Goal: Information Seeking & Learning: Learn about a topic

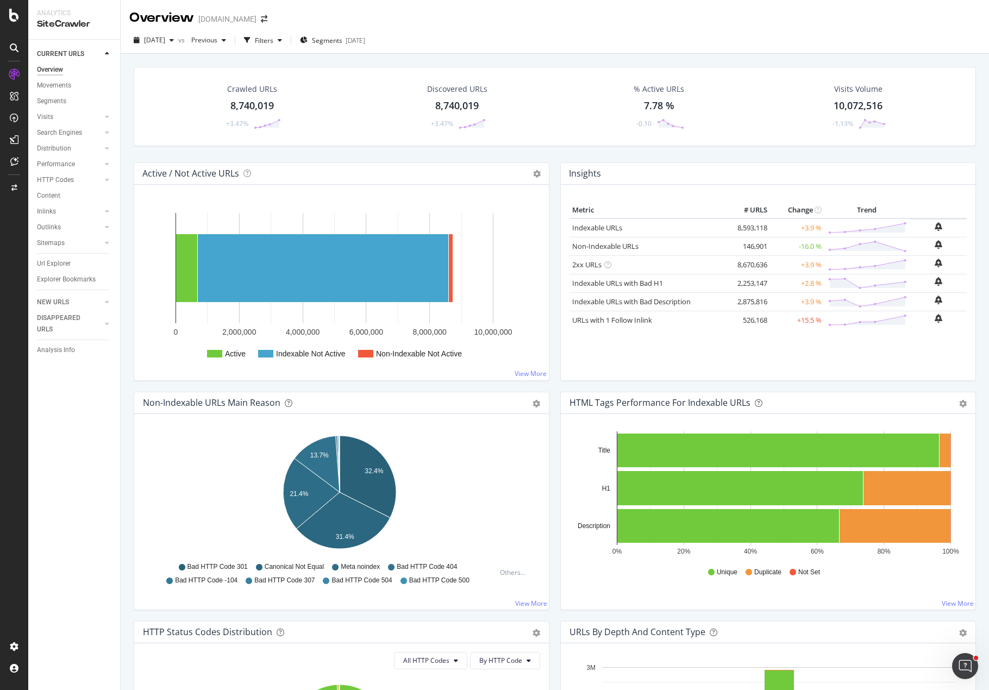
click at [619, 16] on div "Overview [DOMAIN_NAME]" at bounding box center [555, 13] width 868 height 27
click at [64, 142] on div "LogAnalyzer" at bounding box center [61, 141] width 42 height 11
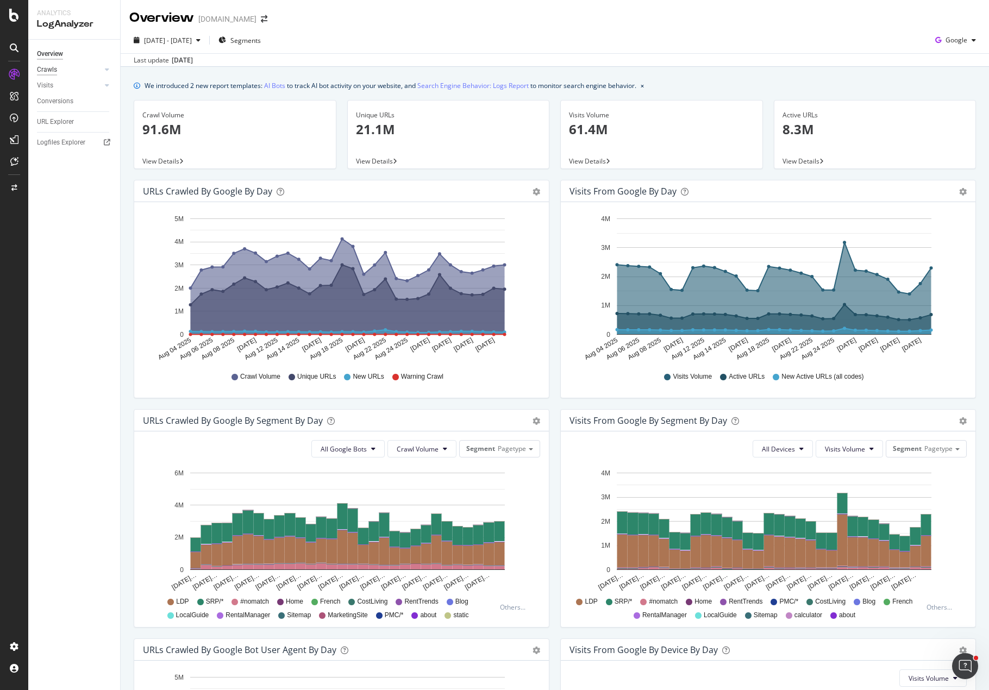
click at [45, 70] on div "Crawls" at bounding box center [47, 69] width 20 height 11
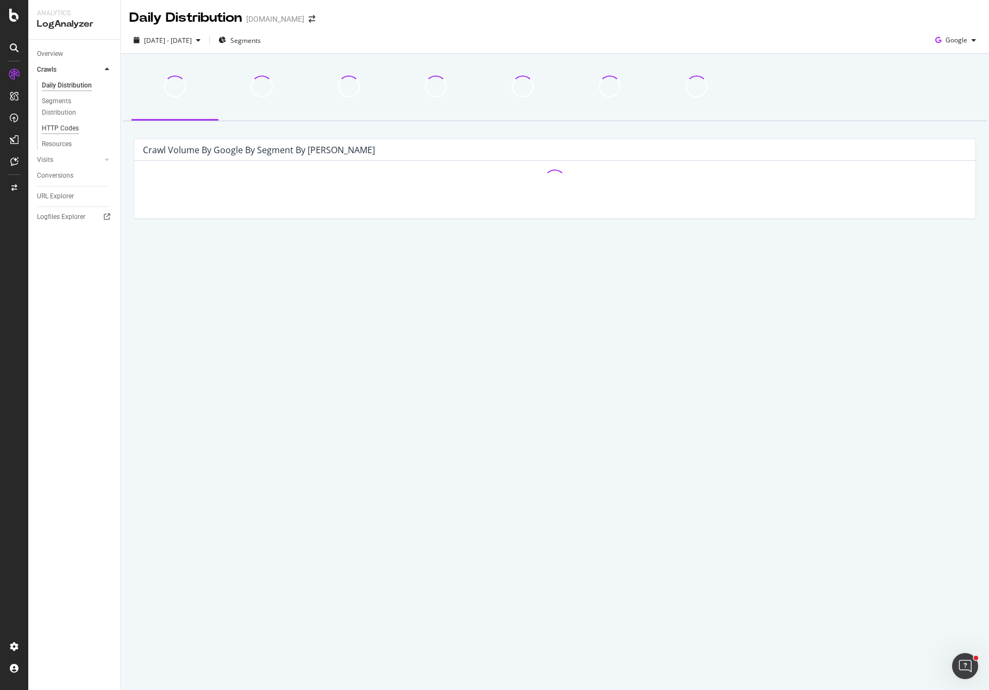
click at [70, 128] on div "HTTP Codes" at bounding box center [60, 128] width 37 height 11
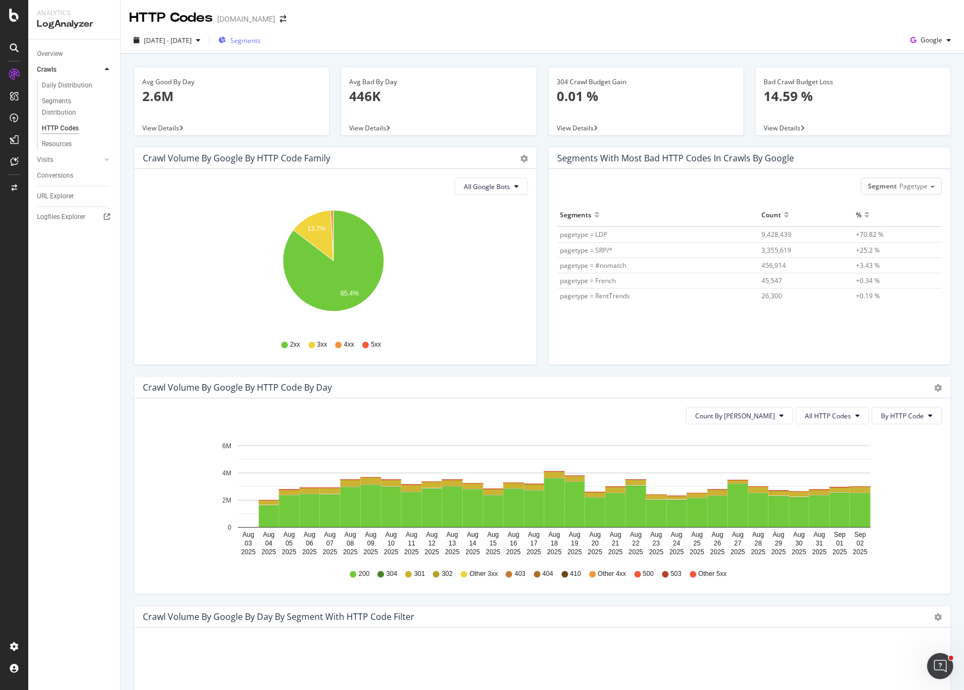
click at [261, 42] on span "Segments" at bounding box center [245, 40] width 30 height 9
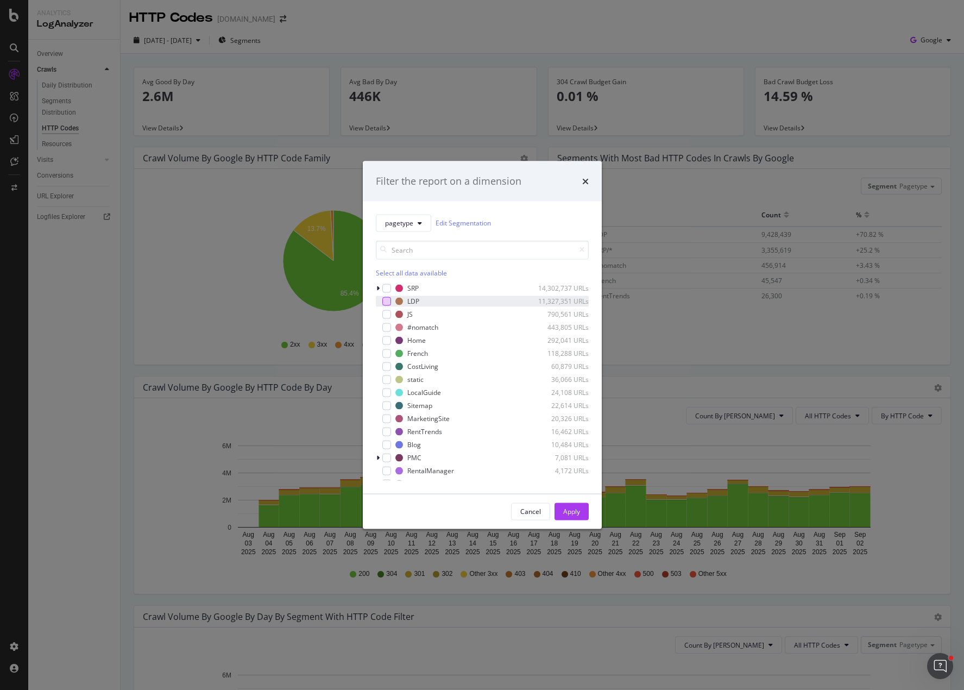
click at [387, 303] on div "modal" at bounding box center [386, 301] width 9 height 9
click at [568, 508] on div "Apply" at bounding box center [571, 511] width 17 height 9
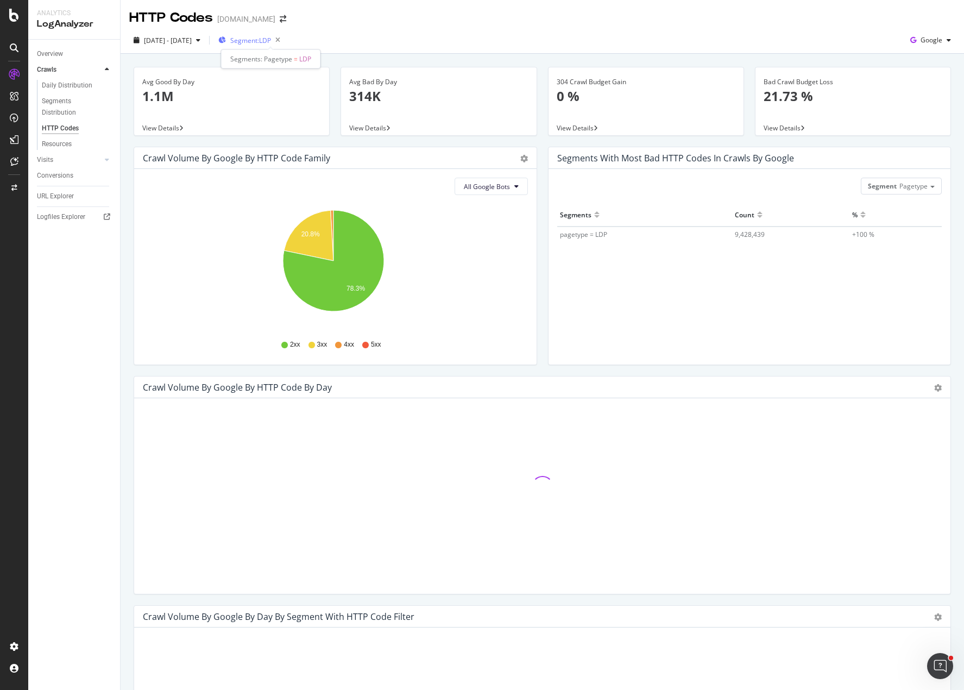
click at [271, 37] on span "Segment: LDP" at bounding box center [250, 40] width 41 height 9
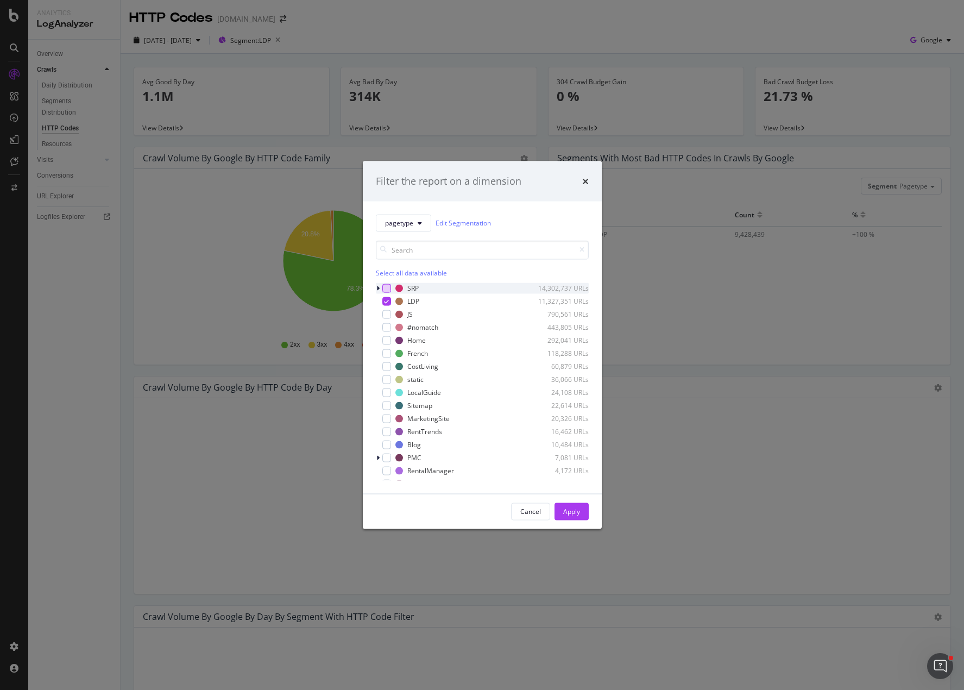
click at [386, 288] on div "modal" at bounding box center [386, 288] width 9 height 9
click at [386, 300] on icon "modal" at bounding box center [386, 300] width 5 height 5
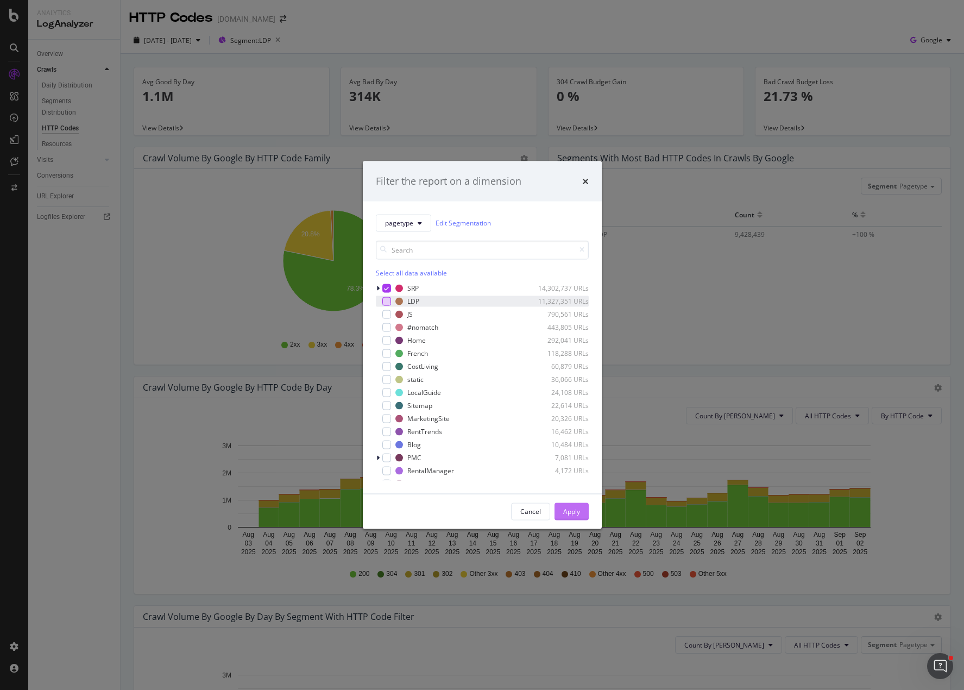
click at [569, 509] on div "Apply" at bounding box center [571, 511] width 17 height 9
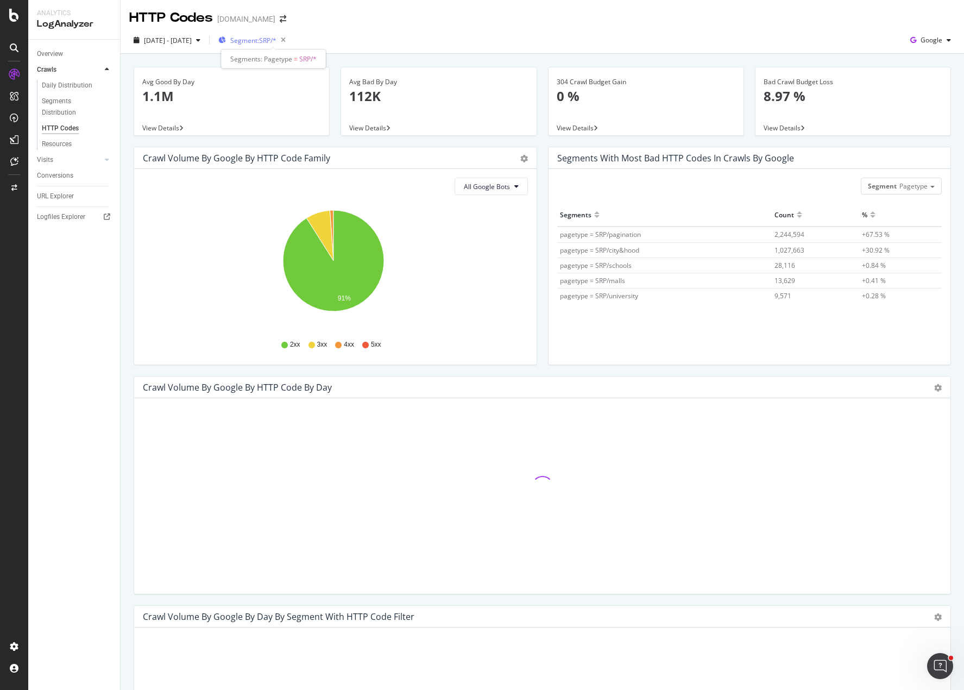
click at [273, 42] on span "Segment: SRP/*" at bounding box center [253, 40] width 46 height 9
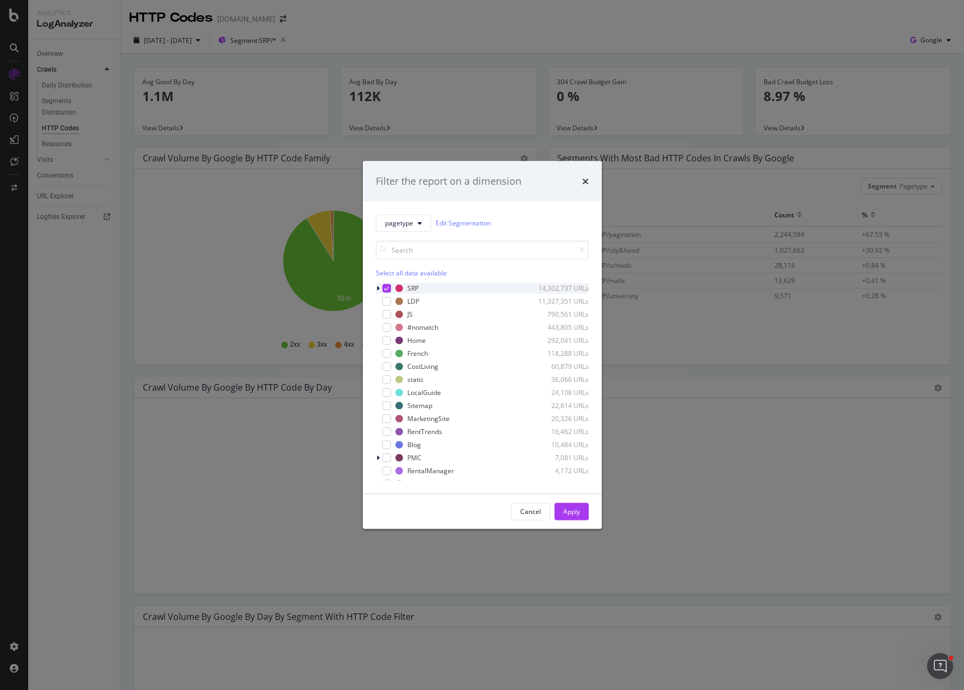
click at [387, 287] on icon "modal" at bounding box center [386, 287] width 5 height 5
click at [387, 305] on div "modal" at bounding box center [386, 301] width 9 height 9
click at [576, 507] on div "Apply" at bounding box center [571, 511] width 17 height 9
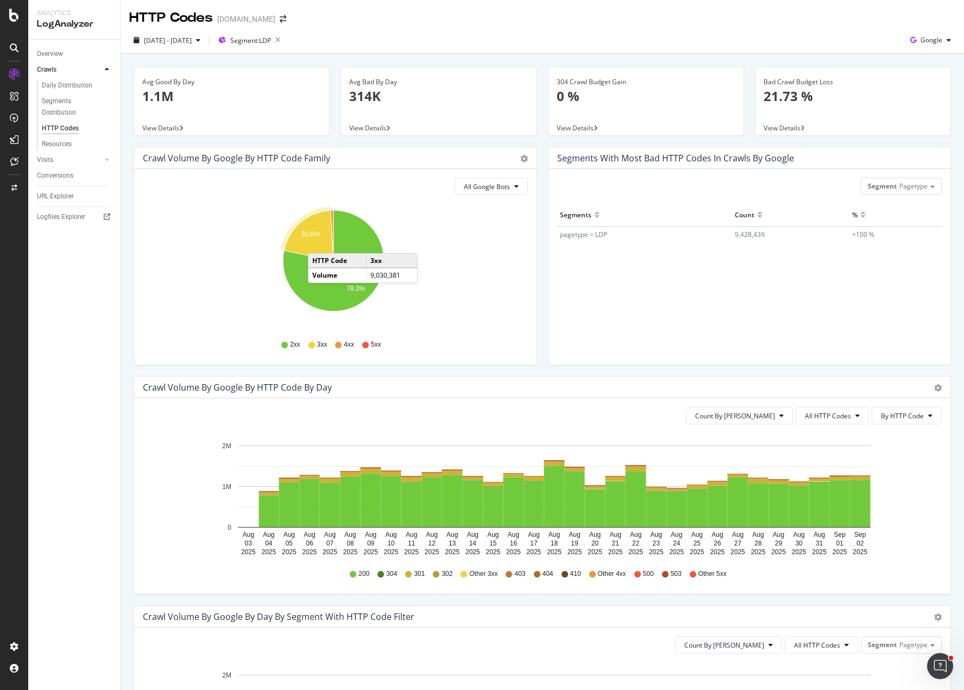
click at [318, 242] on icon "A chart." at bounding box center [308, 235] width 49 height 51
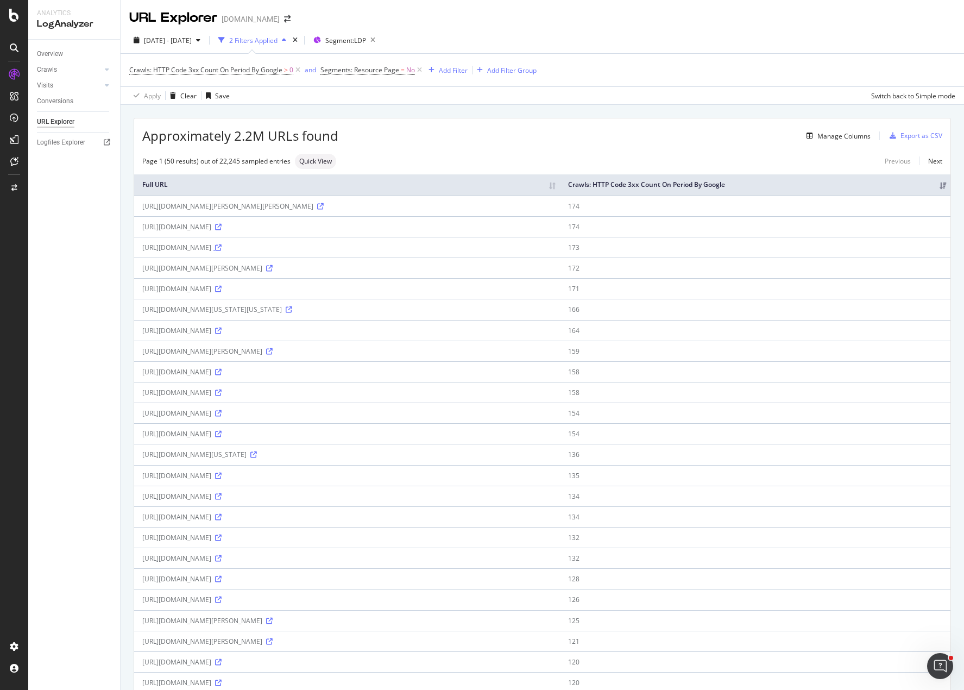
click at [222, 248] on icon at bounding box center [218, 247] width 7 height 7
click at [222, 518] on icon at bounding box center [218, 517] width 7 height 7
click at [279, 72] on span "Crawls: HTTP Code 3xx Count On Period By Google" at bounding box center [205, 69] width 153 height 9
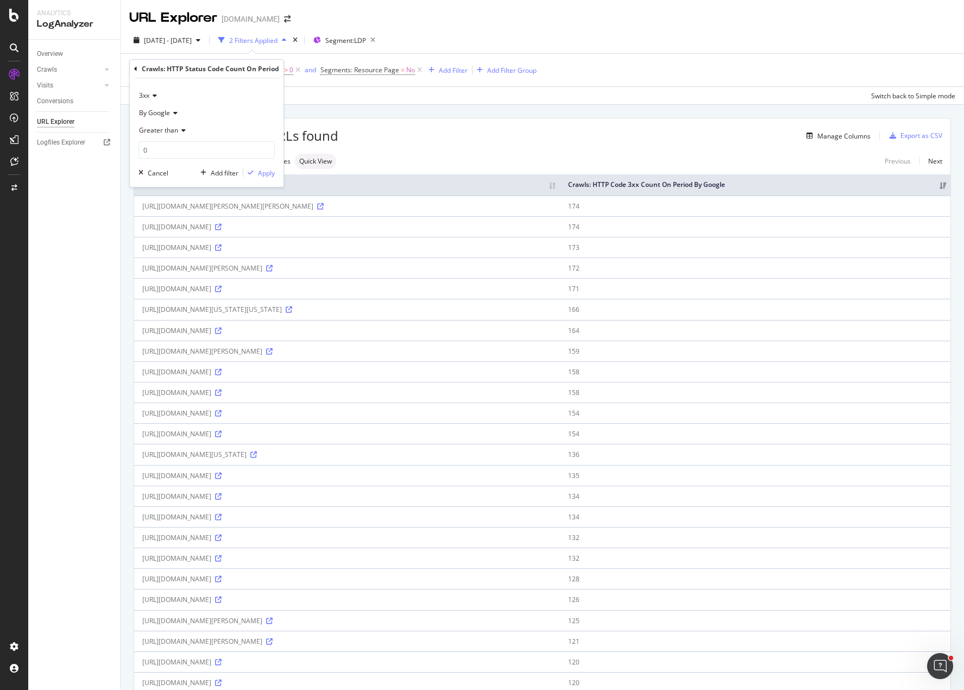
click at [163, 111] on span "By Google" at bounding box center [154, 112] width 31 height 9
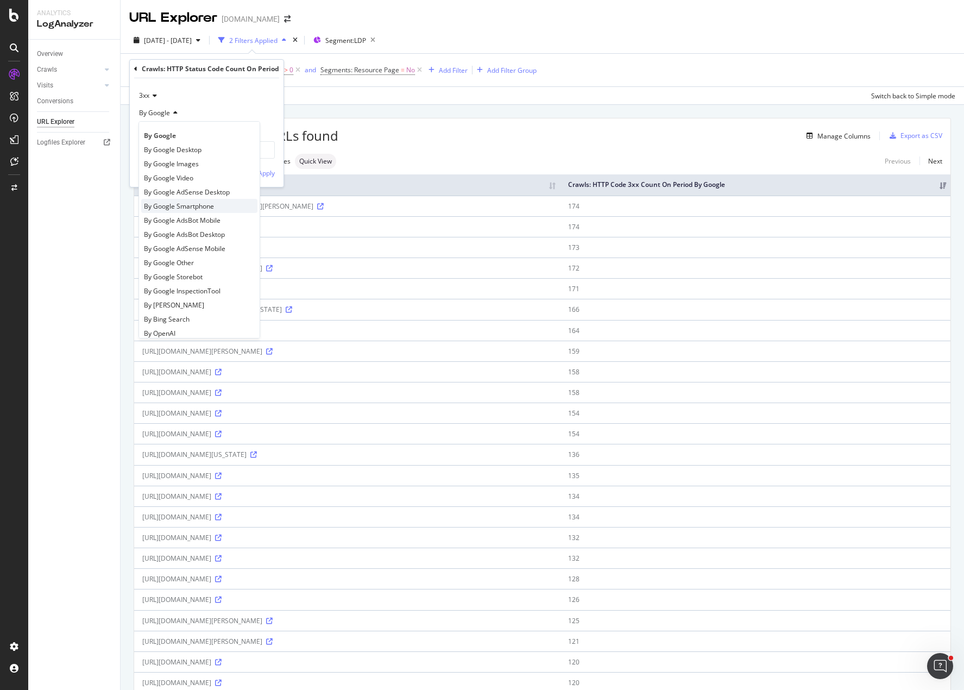
click at [215, 206] on div "By Google Smartphone" at bounding box center [199, 206] width 116 height 14
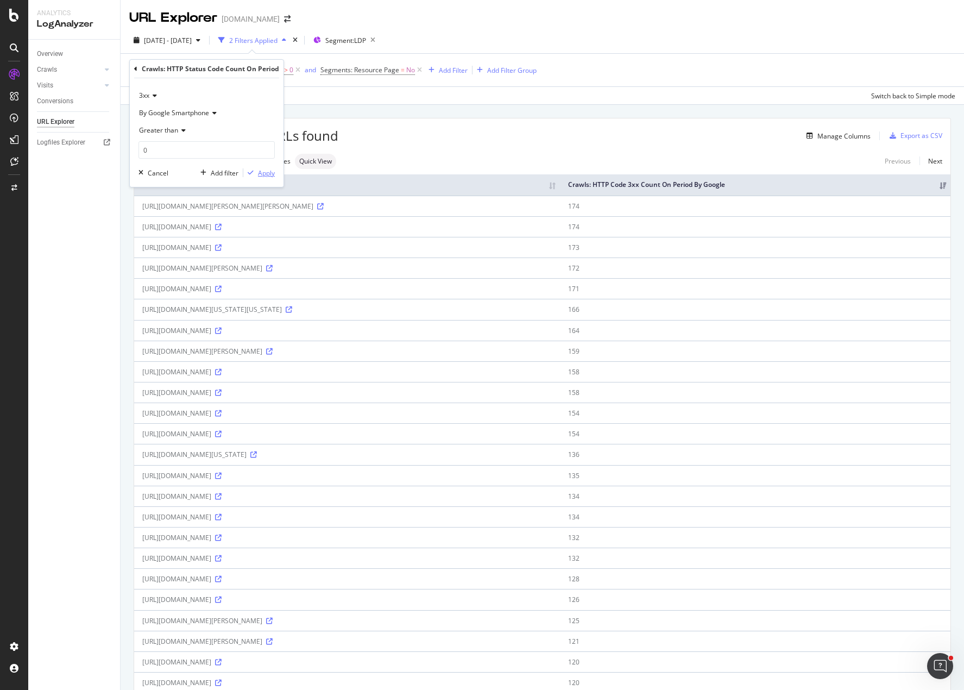
click at [262, 175] on div "Apply" at bounding box center [266, 172] width 17 height 9
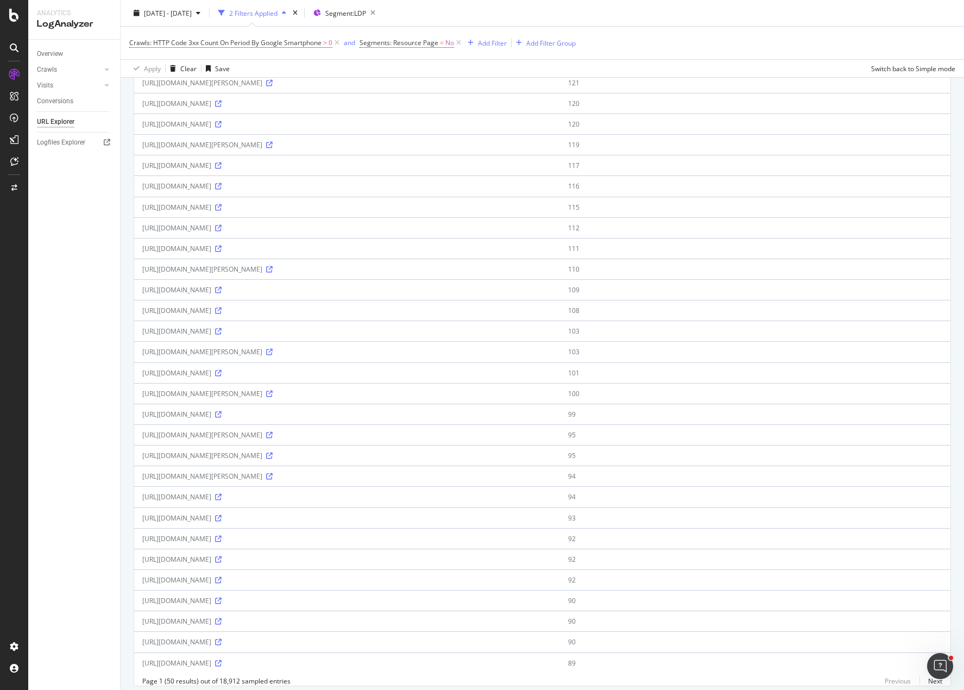
scroll to position [601, 0]
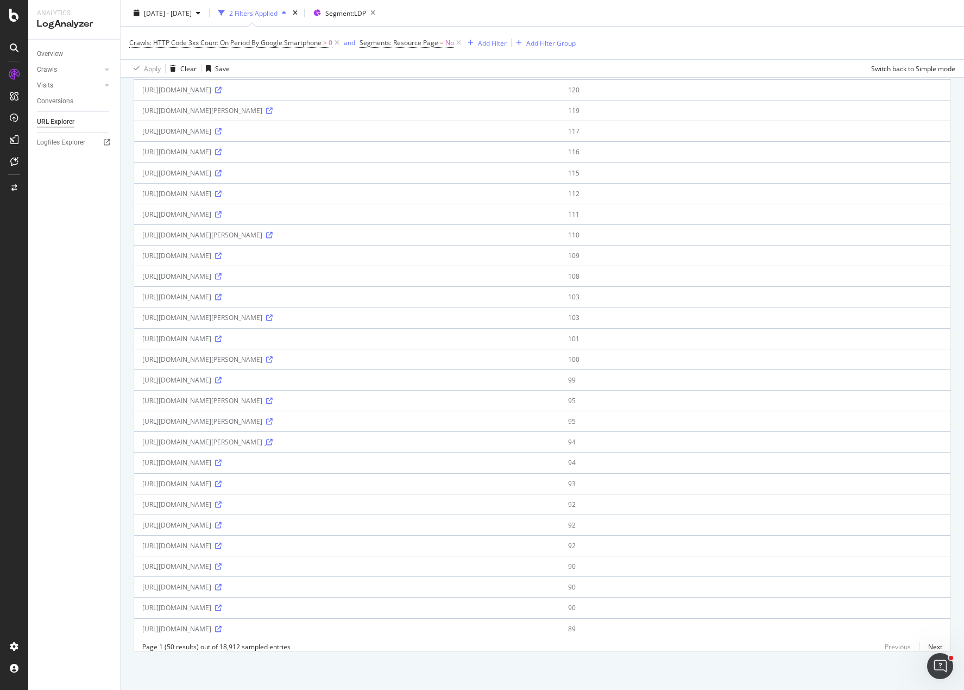
click at [273, 439] on icon at bounding box center [269, 442] width 7 height 7
click at [222, 522] on icon at bounding box center [218, 525] width 7 height 7
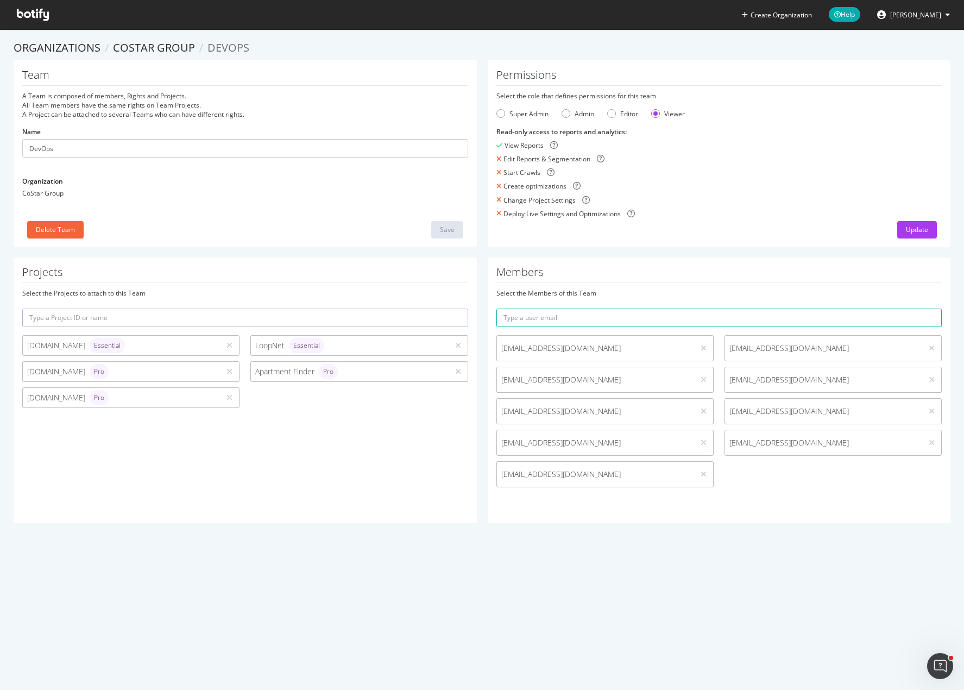
click at [31, 7] on span at bounding box center [32, 14] width 49 height 29
click at [28, 12] on icon at bounding box center [33, 15] width 32 height 12
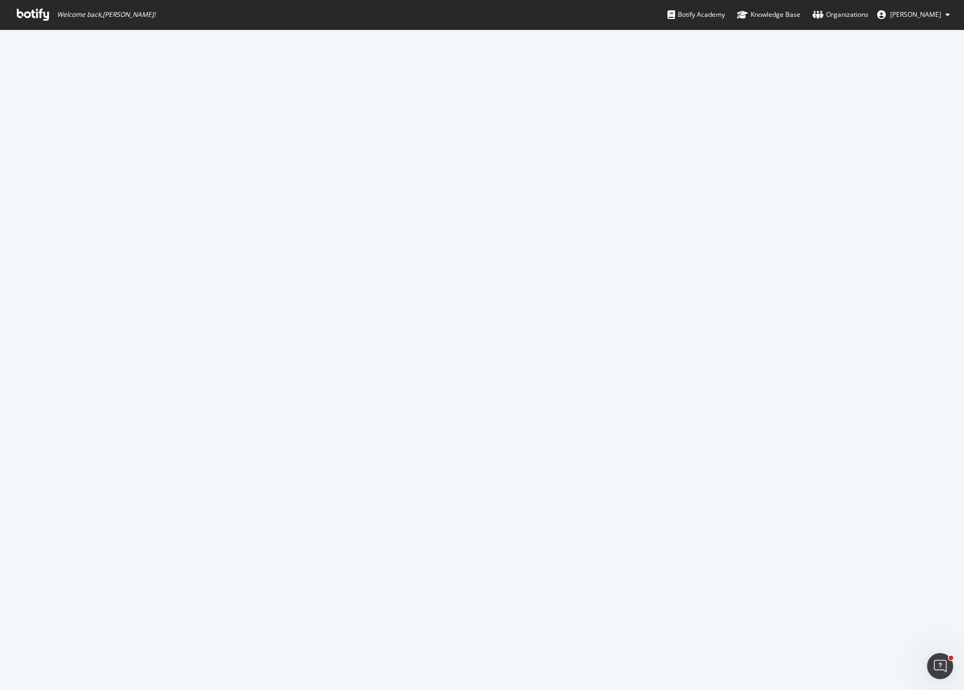
scroll to position [1551, 0]
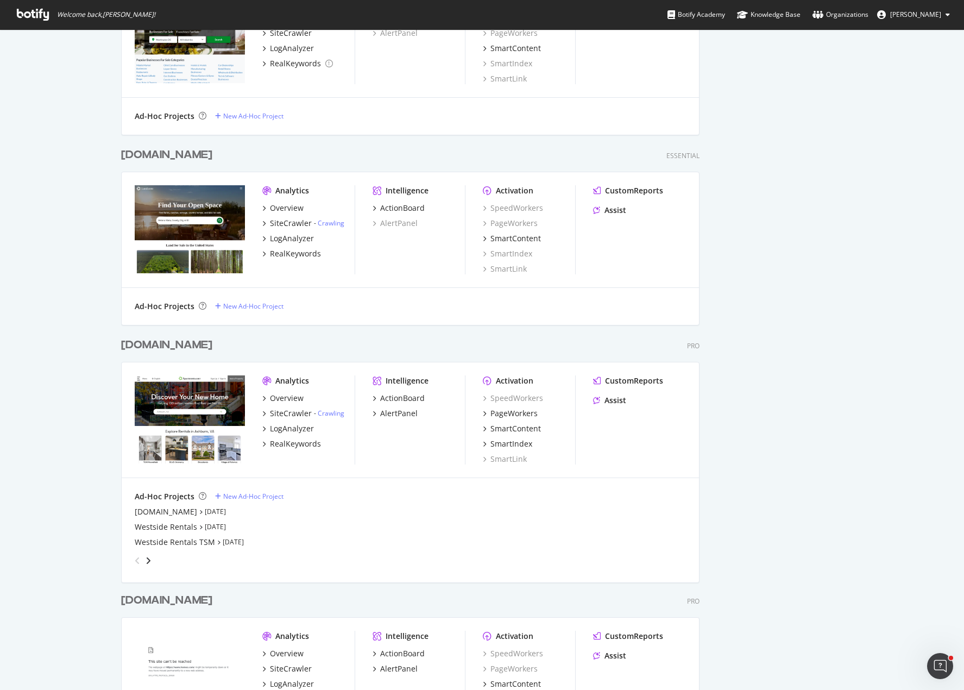
click at [171, 341] on div "[DOMAIN_NAME]" at bounding box center [166, 345] width 91 height 16
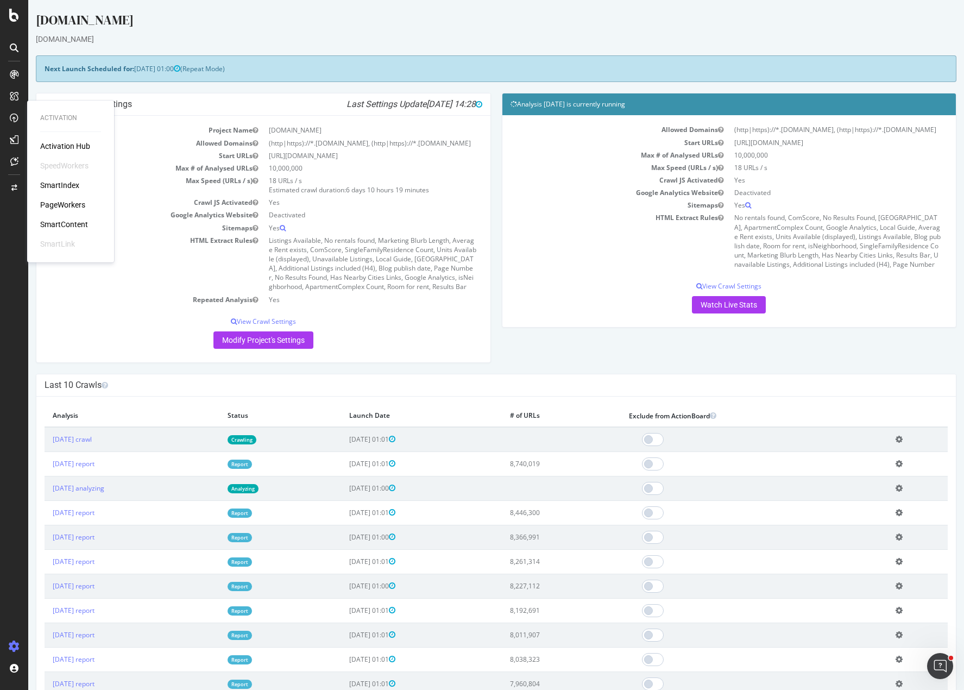
click at [553, 327] on div "Allowed Domains (http|https)://*.www.apartments.com, (http|https)://*.apartment…" at bounding box center [729, 221] width 454 height 212
click at [747, 313] on link "Watch Live Stats" at bounding box center [729, 304] width 74 height 17
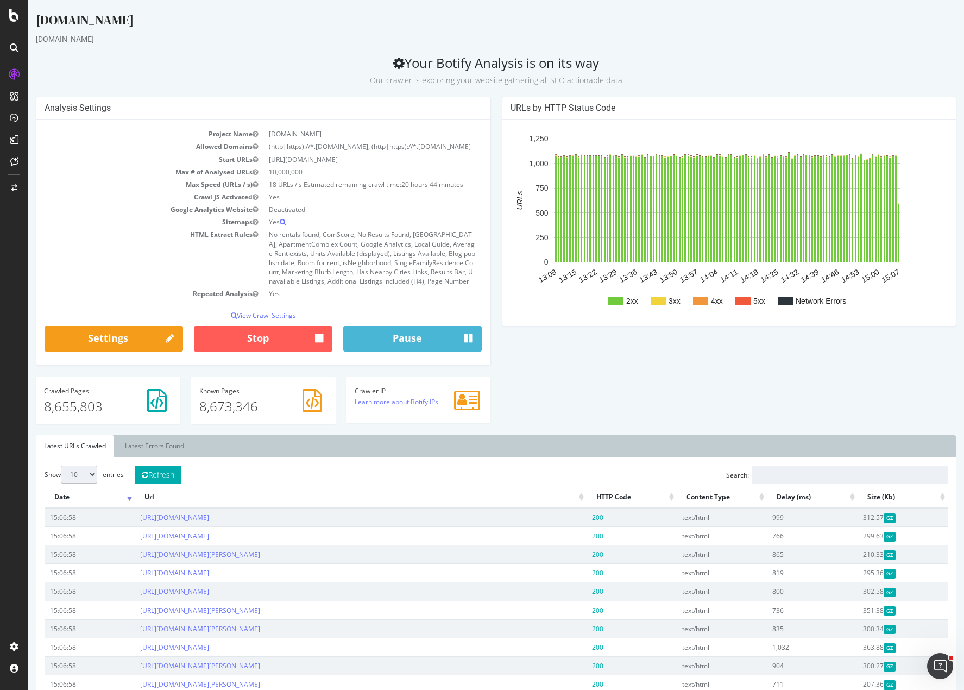
click at [248, 51] on div "Apartments.com www.apartments.com Your Botify Analysis is on its way Our crawle…" at bounding box center [496, 612] width 936 height 1202
click at [201, 45] on div "Apartments.com www.apartments.com Your Botify Analysis is on its way Our crawle…" at bounding box center [496, 612] width 936 height 1202
click at [51, 124] on div "SiteCrawler" at bounding box center [59, 122] width 39 height 11
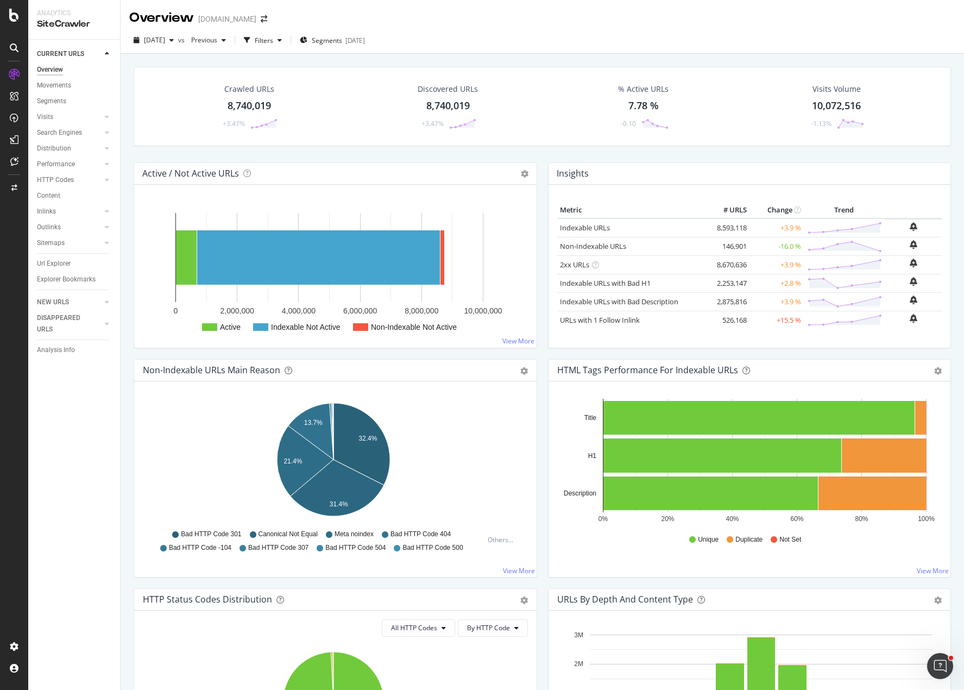
drag, startPoint x: 54, startPoint y: 177, endPoint x: 189, endPoint y: 173, distance: 134.8
click at [55, 177] on div "HTTP Codes" at bounding box center [55, 179] width 37 height 11
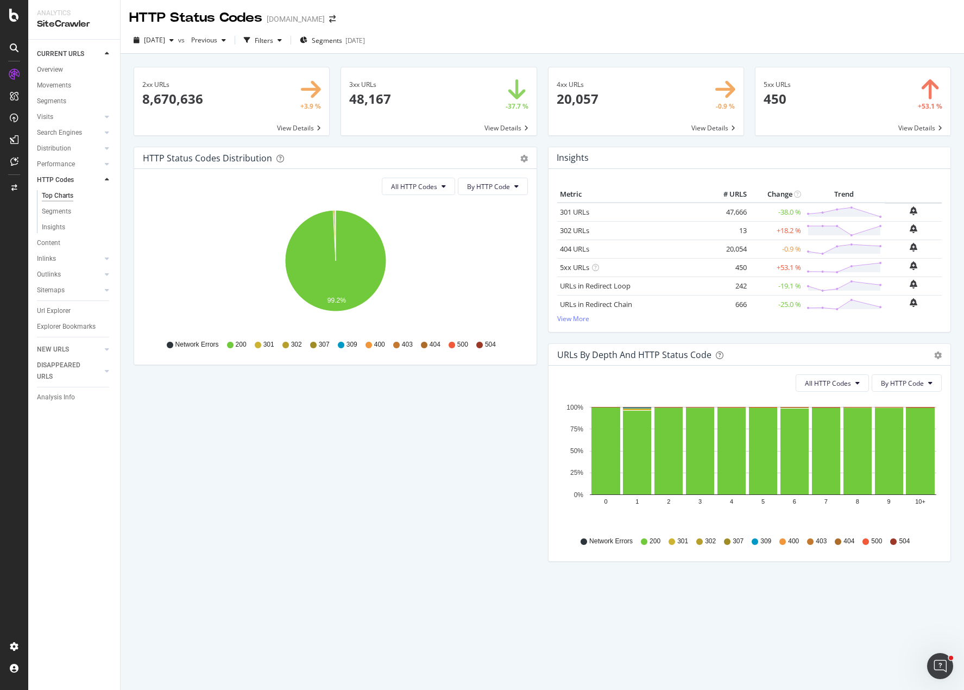
click at [506, 222] on icon "99.2%" at bounding box center [335, 267] width 385 height 126
click at [539, 235] on div "HTTP Status Codes Distribution Pie Table Export as CSV Add to Custom Report All…" at bounding box center [335, 261] width 414 height 229
